Goal: Navigation & Orientation: Find specific page/section

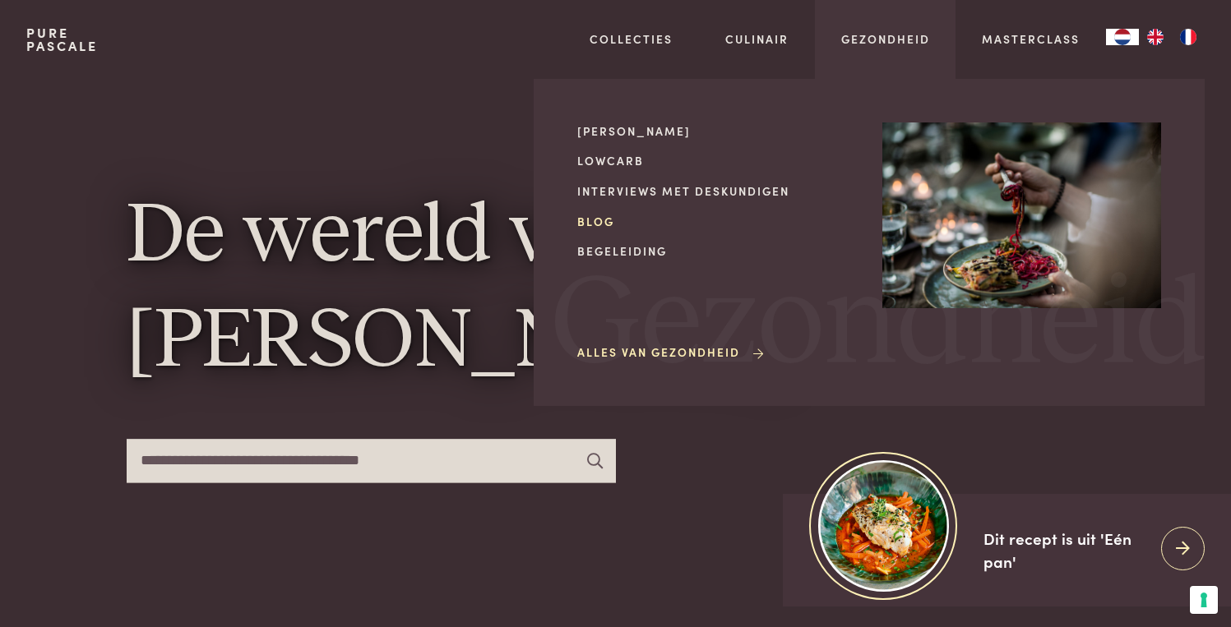
click at [609, 215] on link "Blog" at bounding box center [716, 221] width 279 height 17
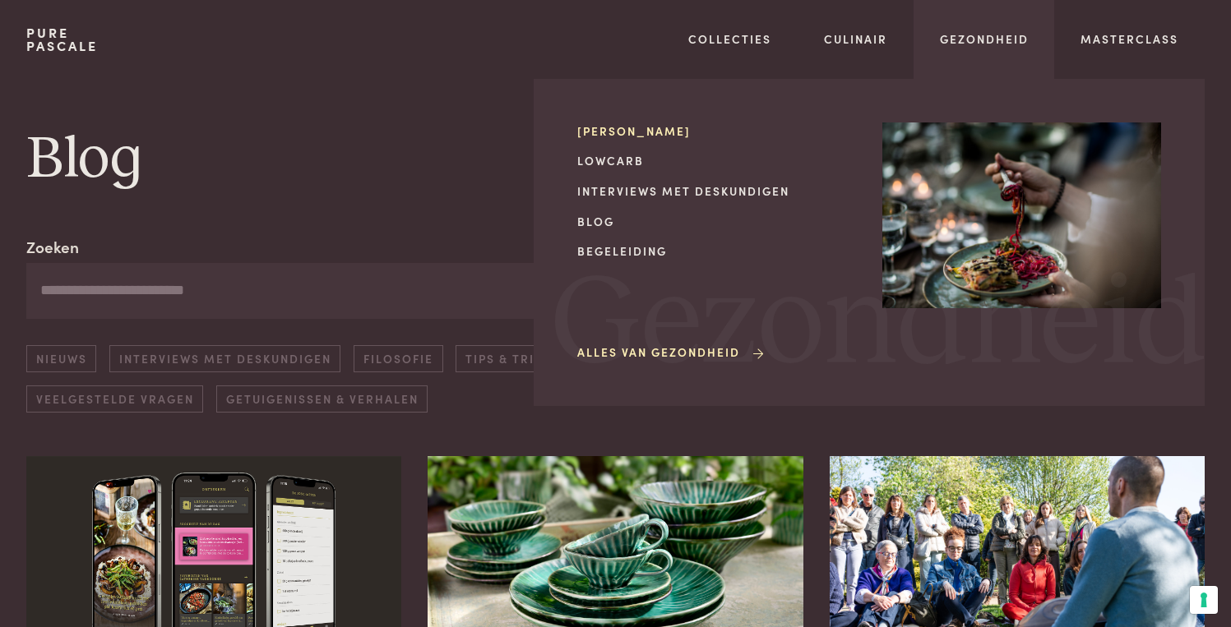
click at [633, 133] on link "[PERSON_NAME]" at bounding box center [716, 131] width 279 height 17
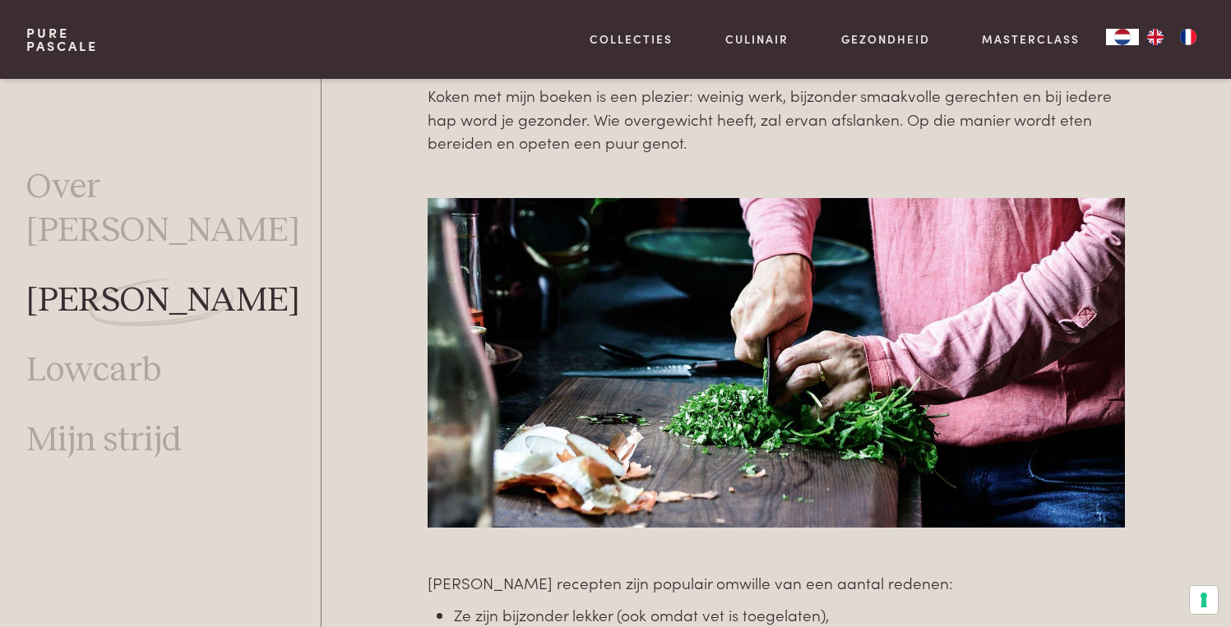
scroll to position [708, 0]
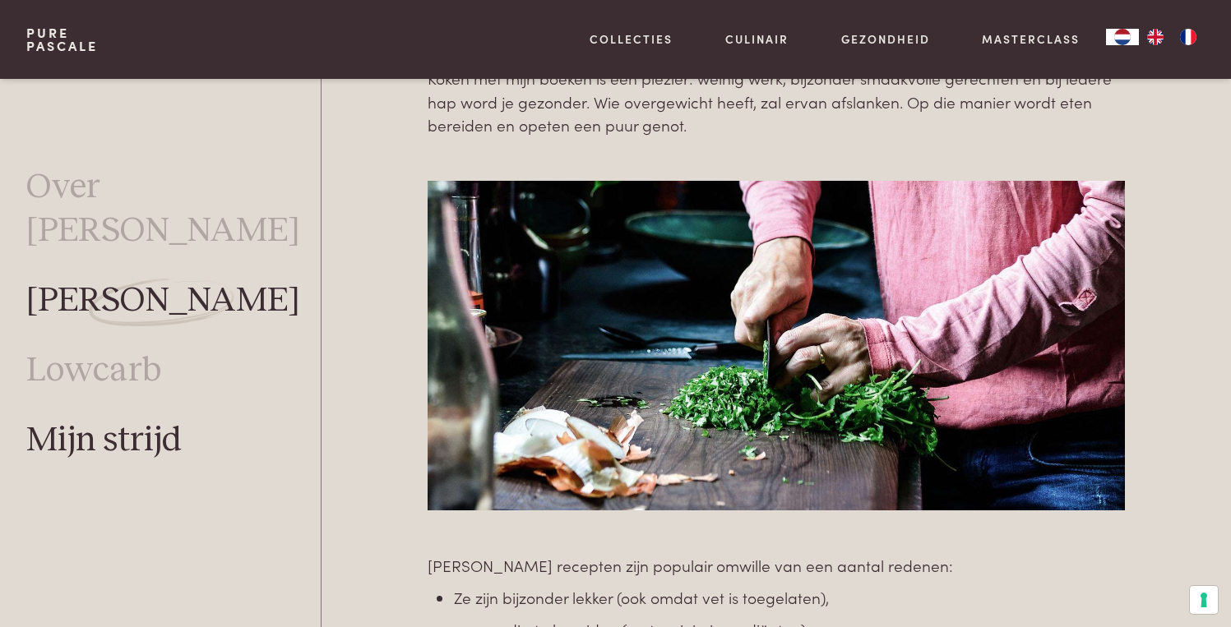
click at [139, 419] on link "Mijn strijd" at bounding box center [103, 441] width 155 height 44
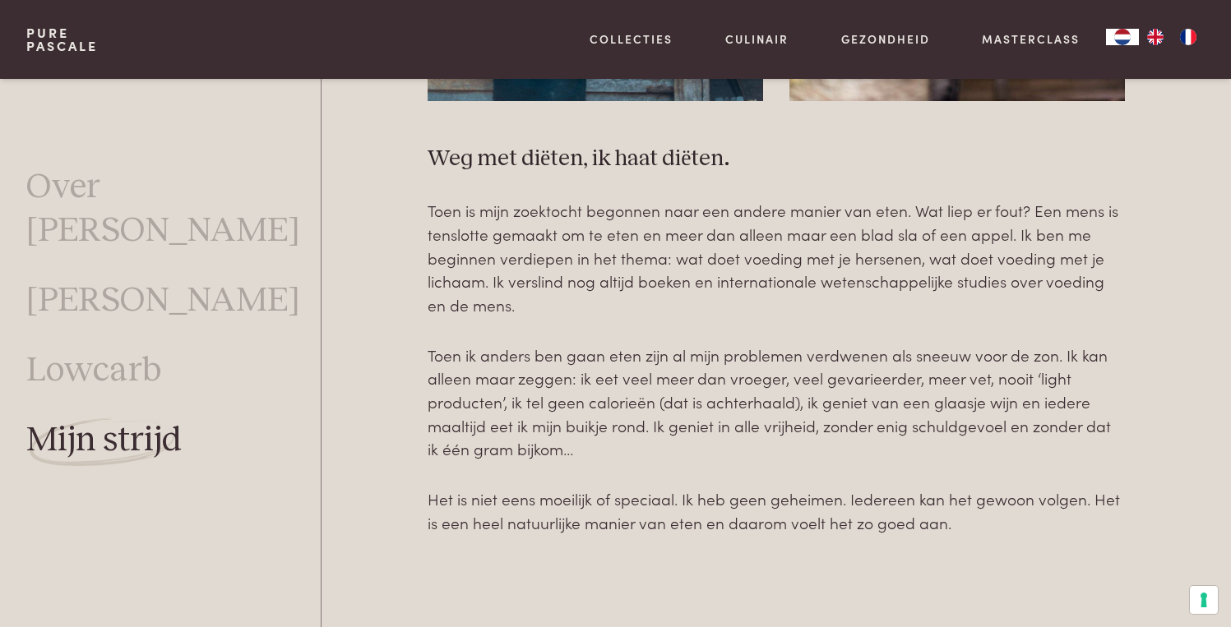
scroll to position [1511, 0]
